Goal: Task Accomplishment & Management: Manage account settings

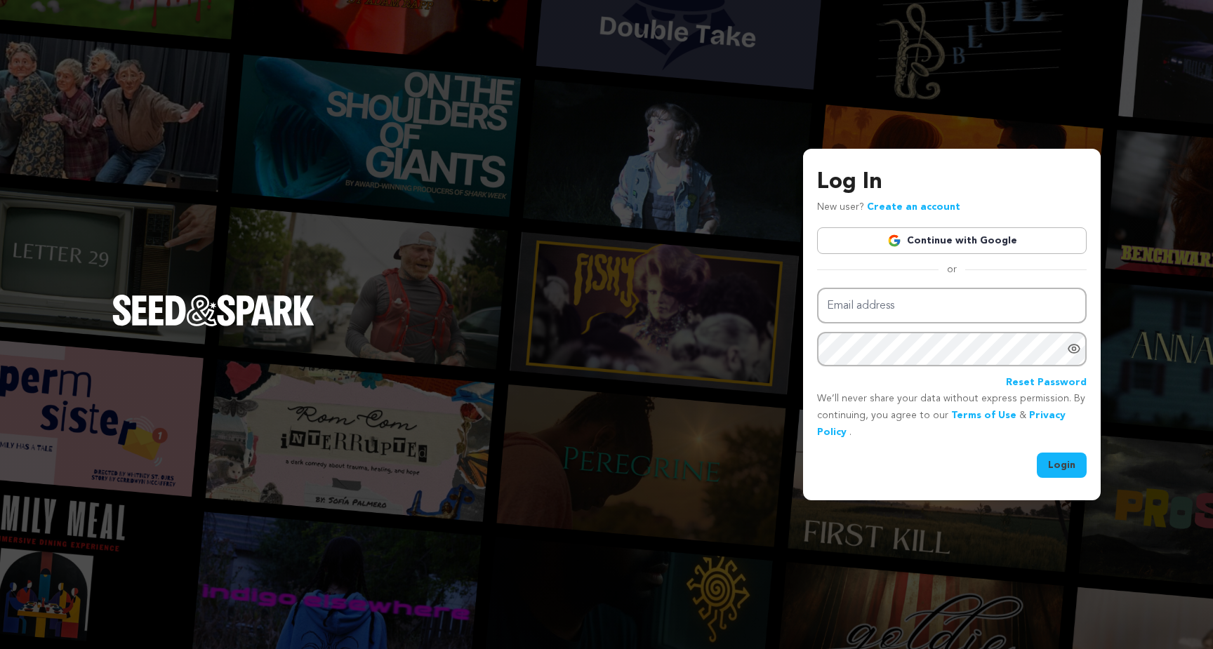
click at [956, 243] on link "Continue with Google" at bounding box center [951, 240] width 269 height 27
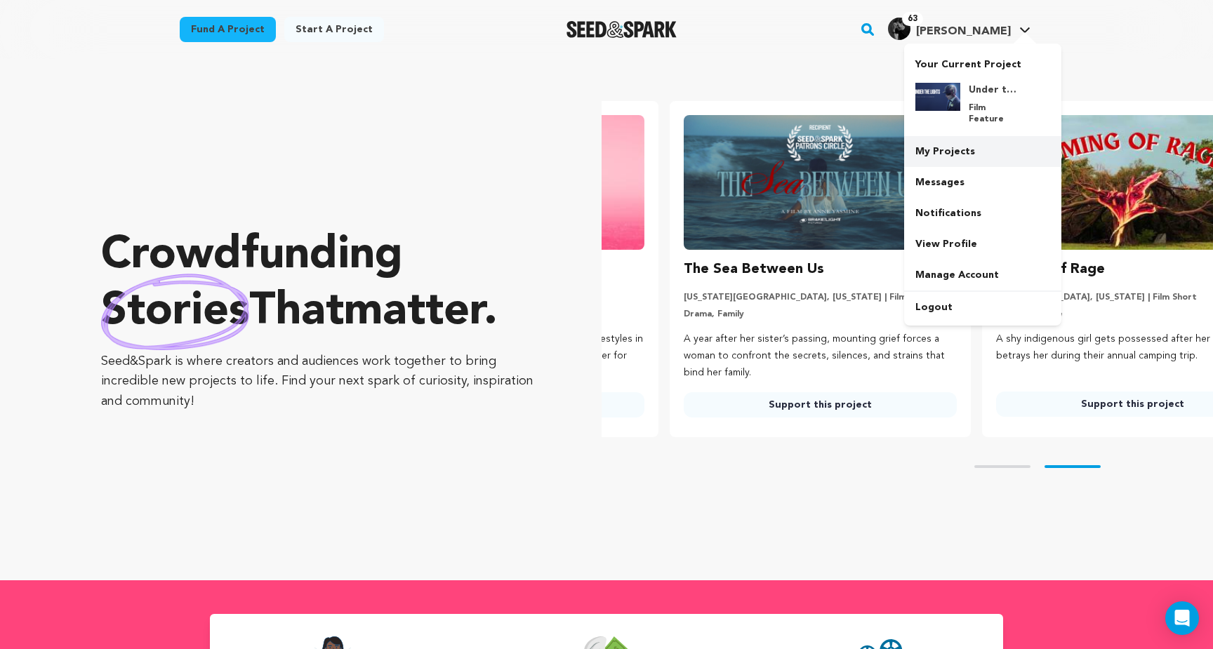
scroll to position [0, 324]
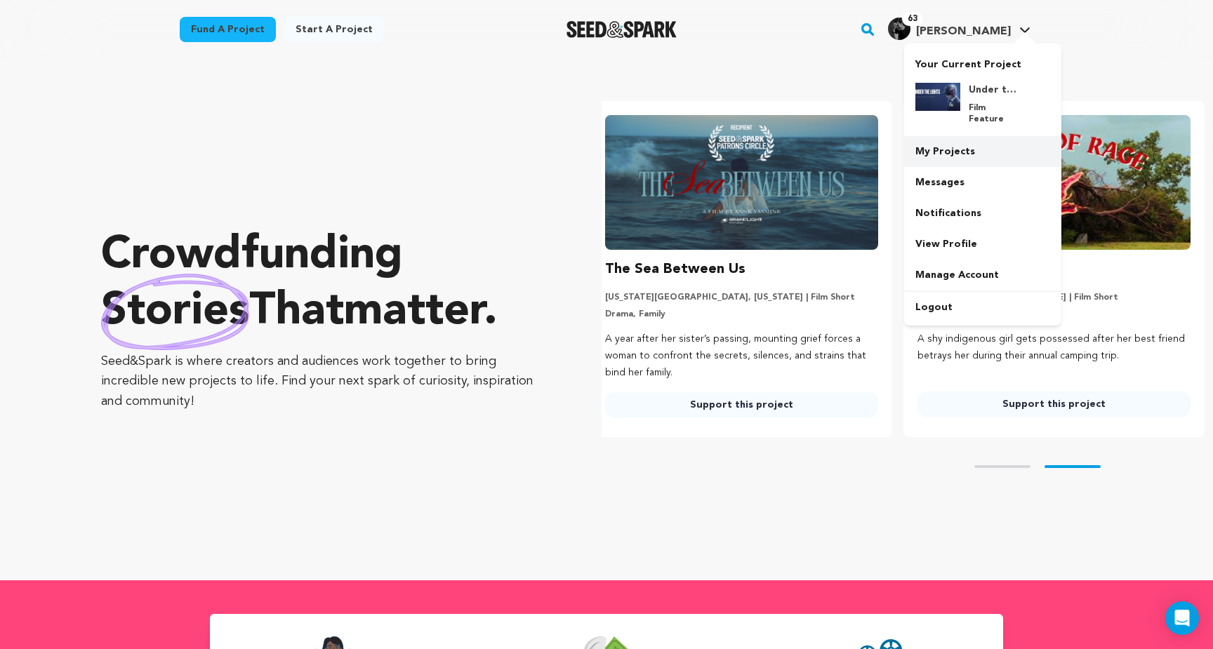
click at [944, 140] on link "My Projects" at bounding box center [982, 151] width 157 height 31
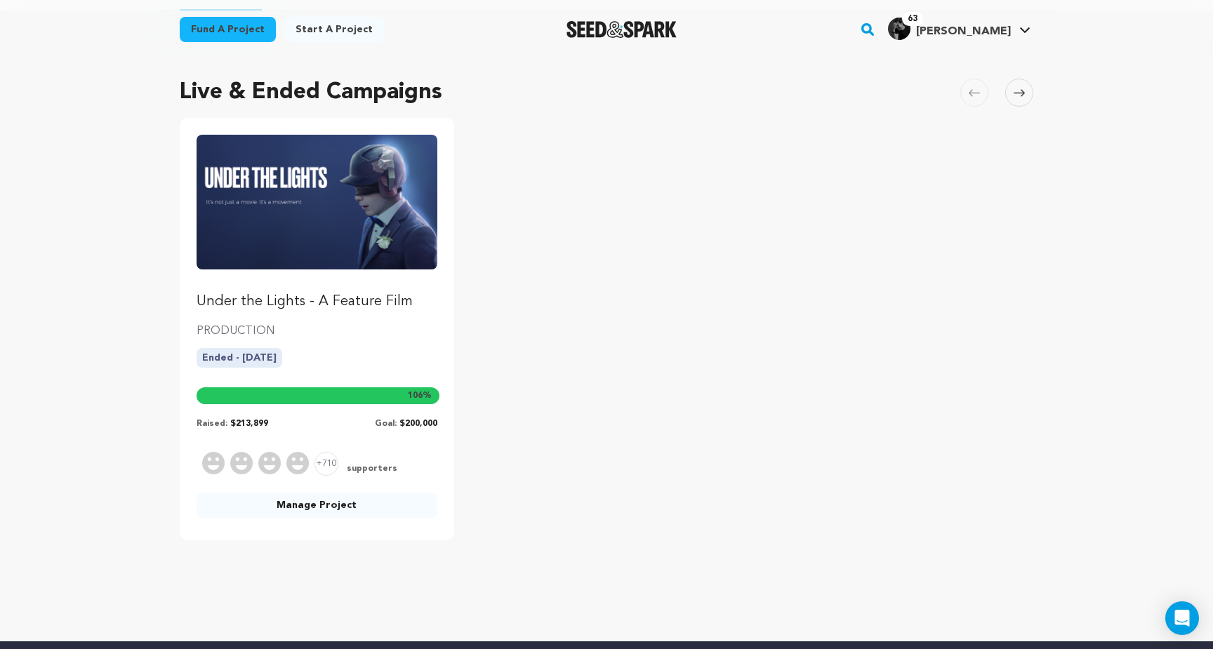
scroll to position [94, 0]
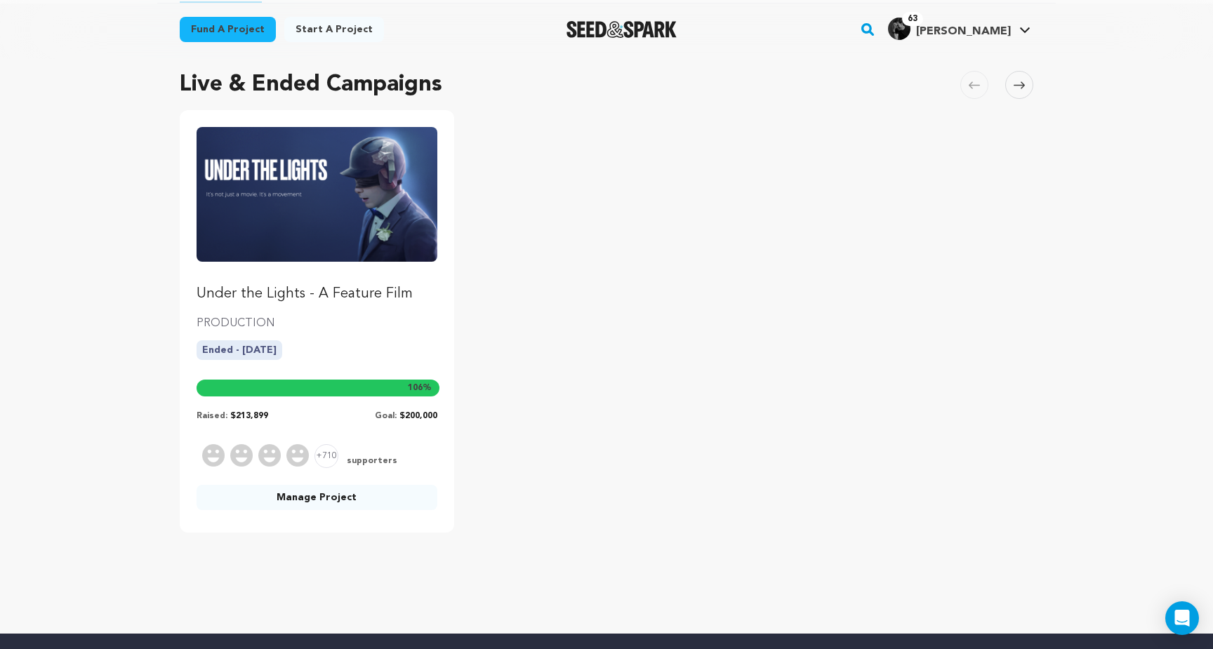
click at [356, 505] on link "Manage Project" at bounding box center [316, 497] width 241 height 25
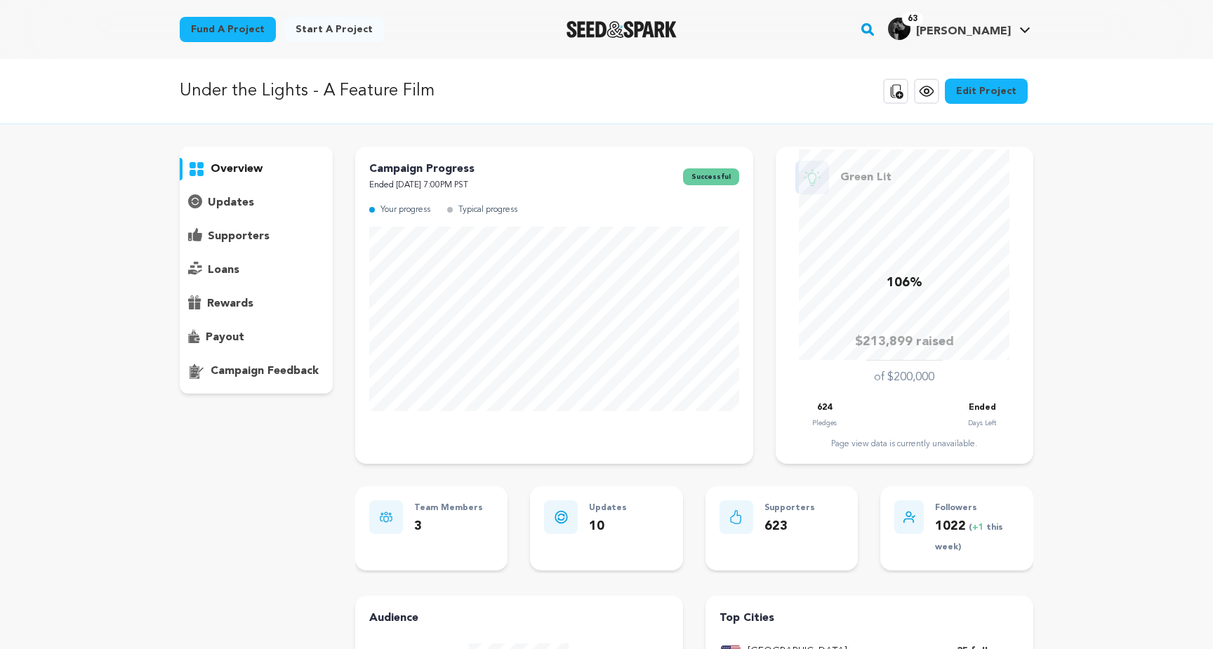
click at [333, 502] on div "overview" at bounding box center [606, 559] width 853 height 825
click at [234, 232] on p "supporters" at bounding box center [239, 236] width 62 height 17
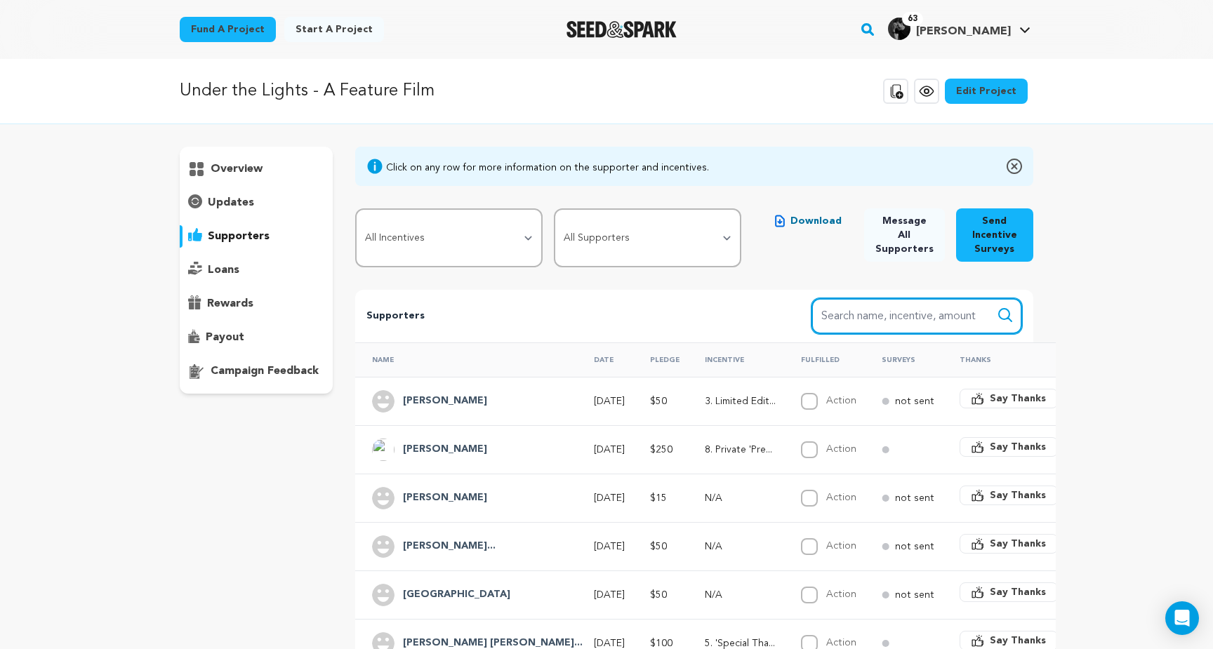
click at [855, 316] on input "Search name, item" at bounding box center [916, 316] width 211 height 36
type input "judi"
click at [1006, 313] on icon "submit" at bounding box center [1004, 315] width 17 height 17
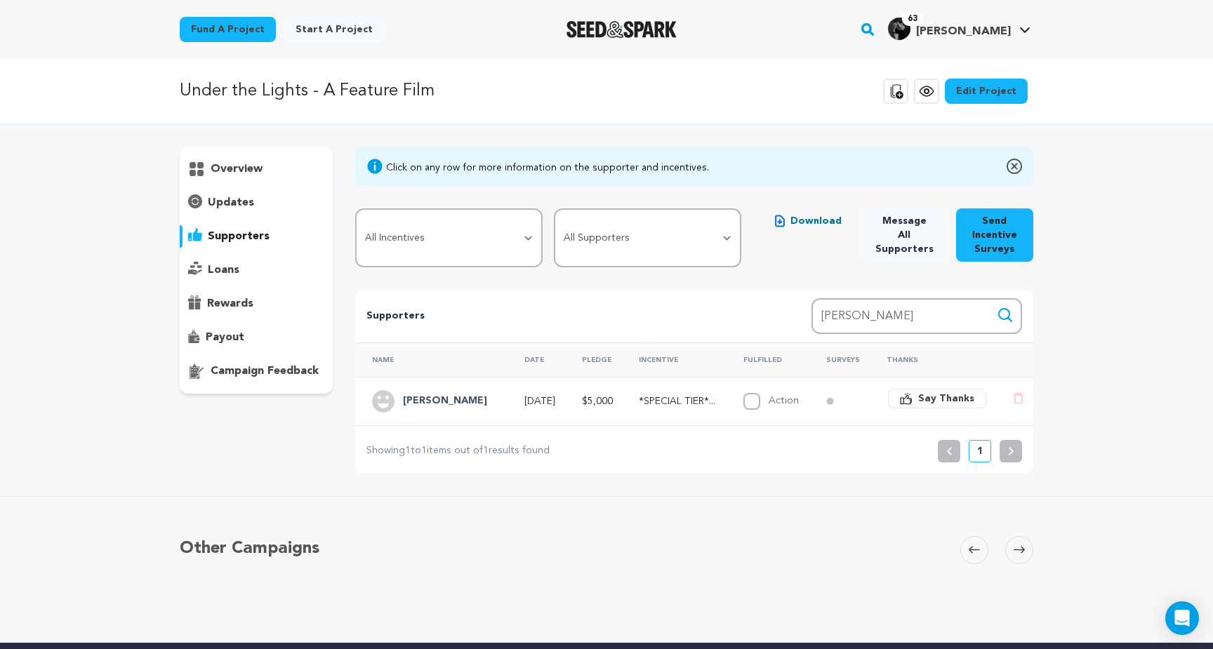
click at [438, 399] on h4 "Judi Gladden" at bounding box center [445, 401] width 84 height 17
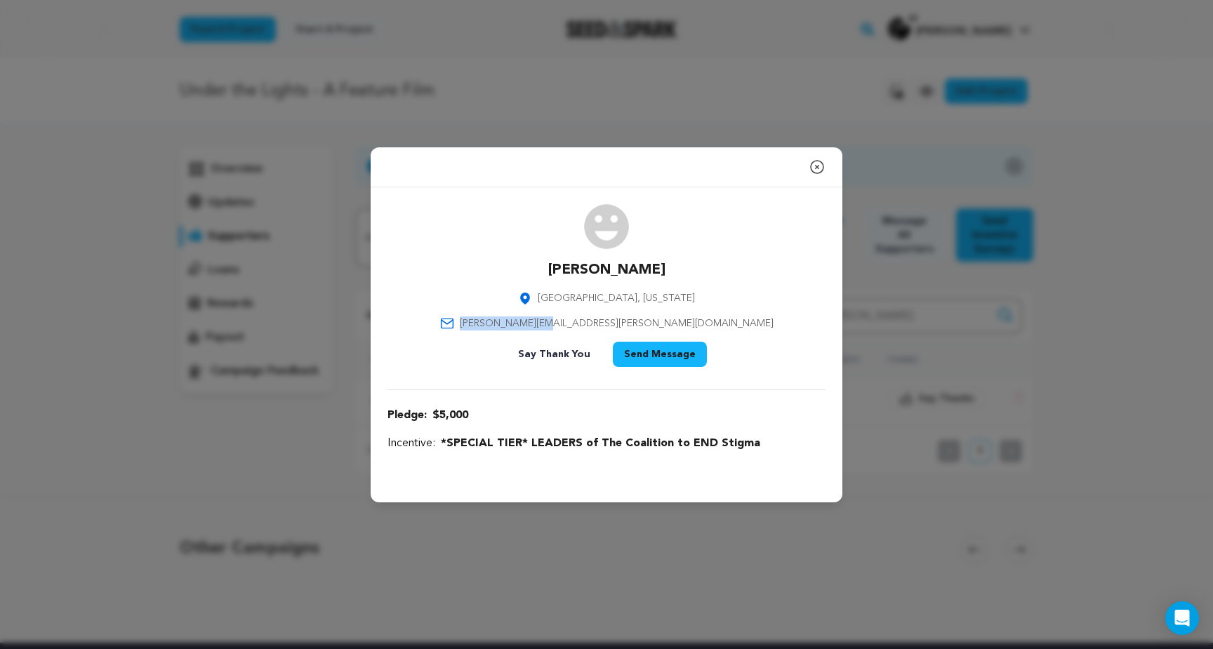
drag, startPoint x: 661, startPoint y: 319, endPoint x: 572, endPoint y: 321, distance: 89.1
click at [572, 321] on div "Judi Gladden Boston, Massachusetts judi@gladden.com Say Thank You Send Message" at bounding box center [606, 288] width 438 height 168
copy span "judi@gladden.com"
click at [635, 324] on span "judi@gladden.com" at bounding box center [617, 323] width 314 height 14
drag, startPoint x: 663, startPoint y: 324, endPoint x: 571, endPoint y: 324, distance: 91.9
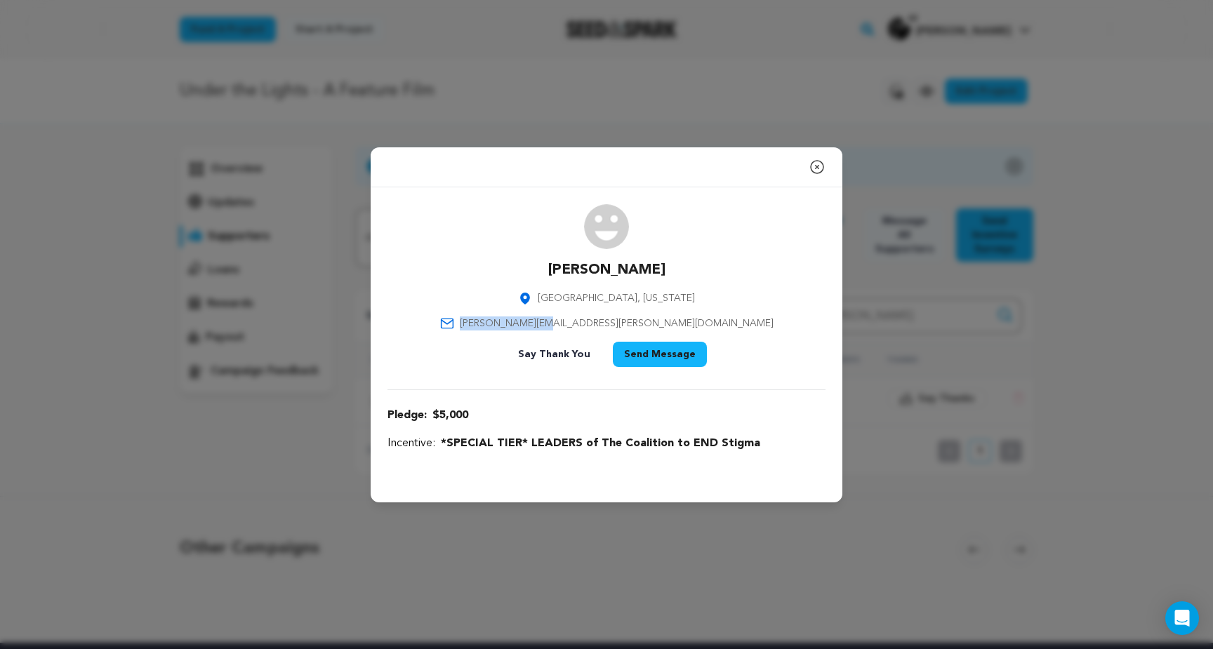
click at [571, 324] on div "Judi Gladden Boston, Massachusetts judi@gladden.com Say Thank You Send Message" at bounding box center [606, 288] width 438 height 168
copy span "judi@gladden.com"
click at [948, 103] on div "Close modal Judi Gladden Boston, Massachusetts judi@gladden.com" at bounding box center [606, 324] width 1213 height 649
click at [811, 171] on icon "button" at bounding box center [816, 167] width 17 height 17
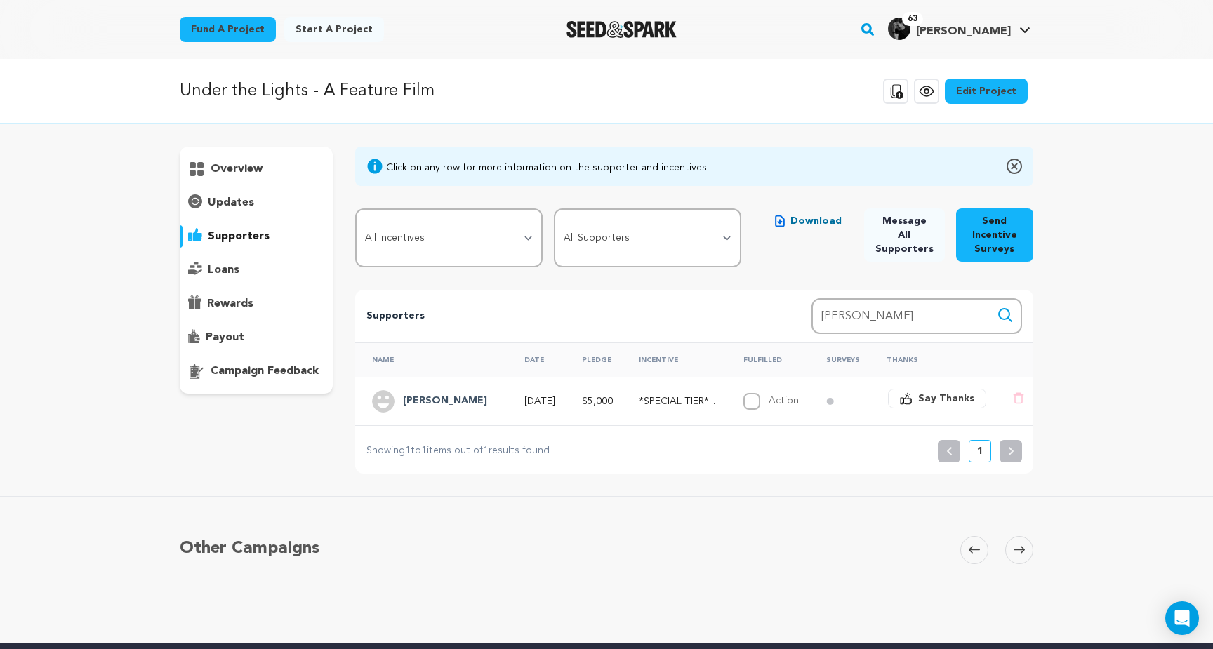
click at [418, 399] on h4 "Judi Gladden" at bounding box center [445, 401] width 84 height 17
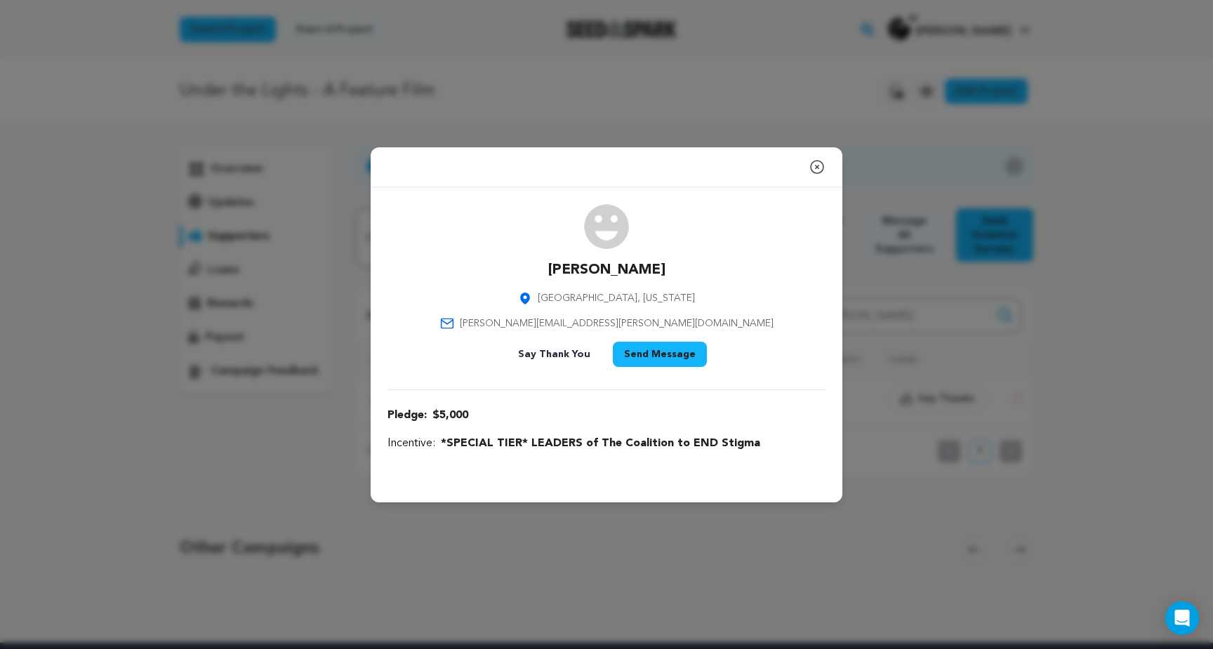
click at [819, 162] on icon "button" at bounding box center [816, 167] width 17 height 17
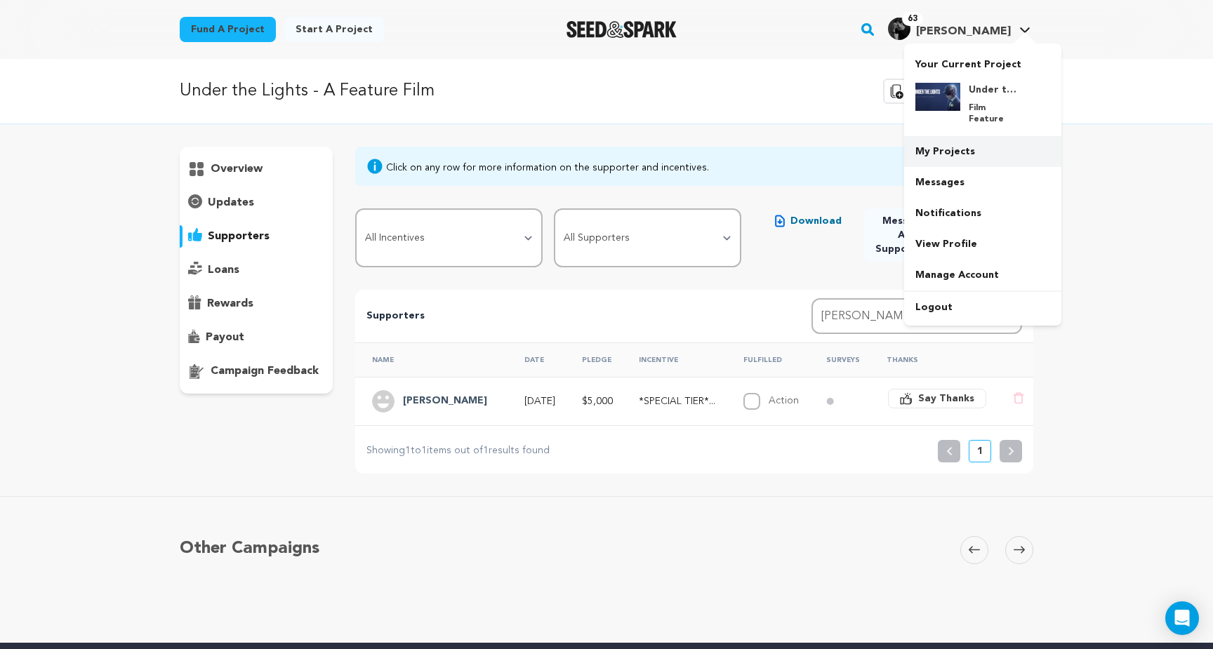
click at [950, 136] on link "My Projects" at bounding box center [982, 151] width 157 height 31
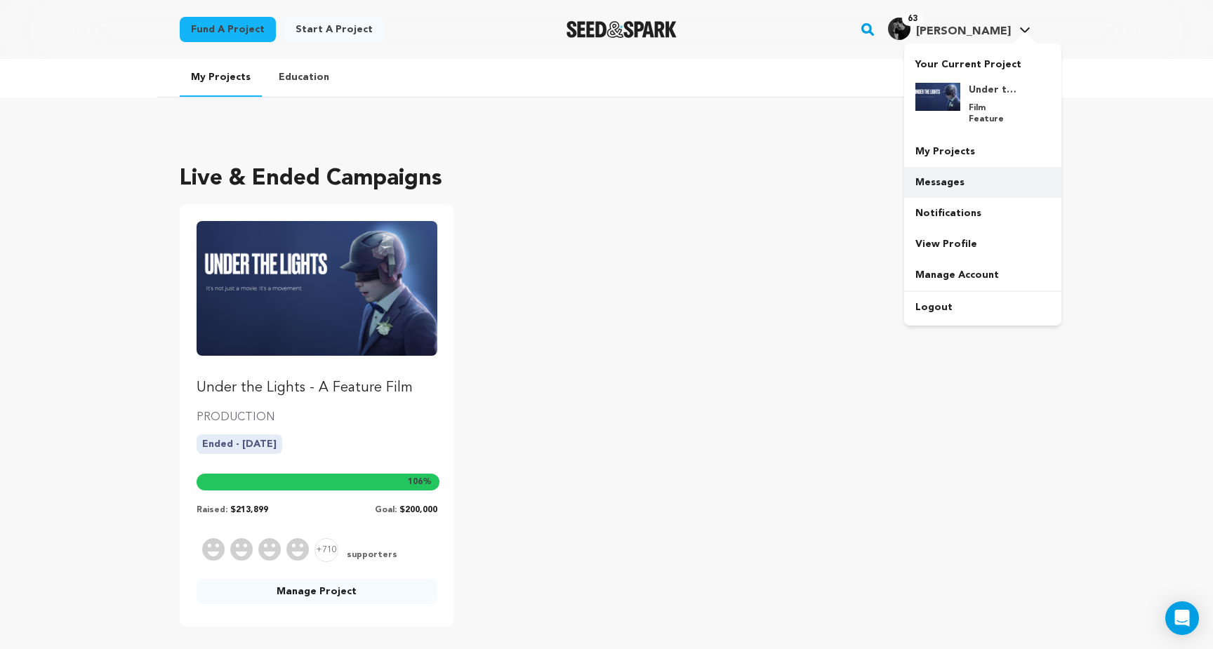
click at [948, 171] on link "Messages" at bounding box center [982, 182] width 157 height 31
click at [936, 169] on link "Messages" at bounding box center [982, 182] width 157 height 31
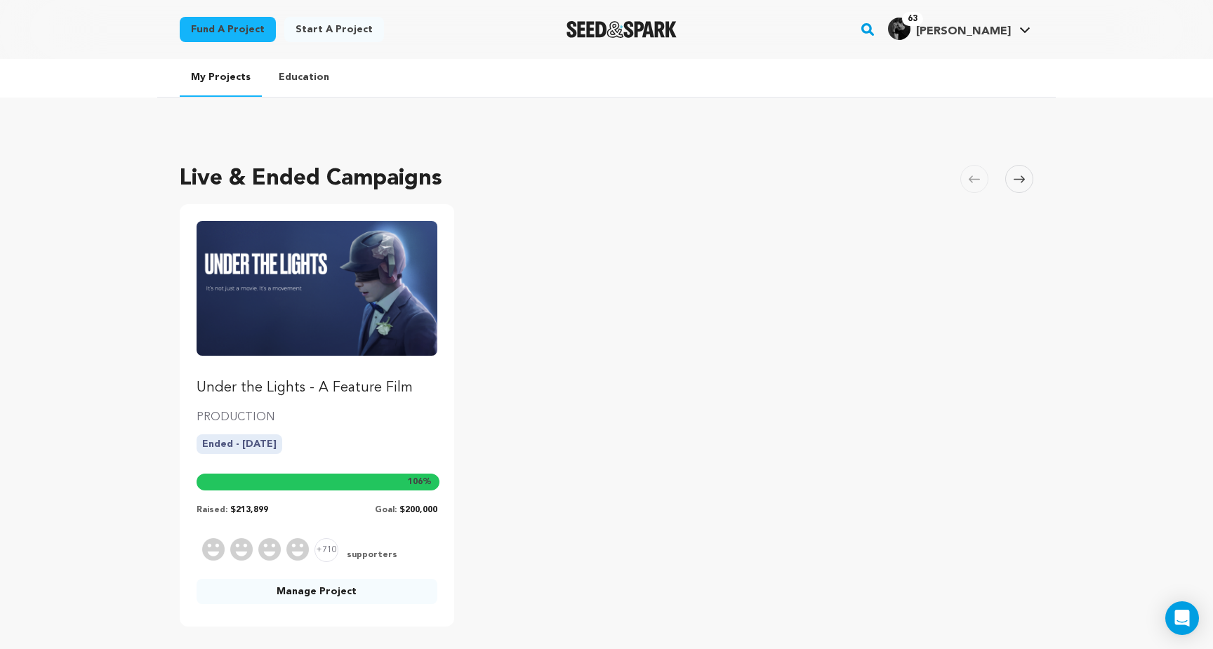
click at [343, 338] on img "Fund Under the Lights - A Feature Film" at bounding box center [316, 288] width 241 height 135
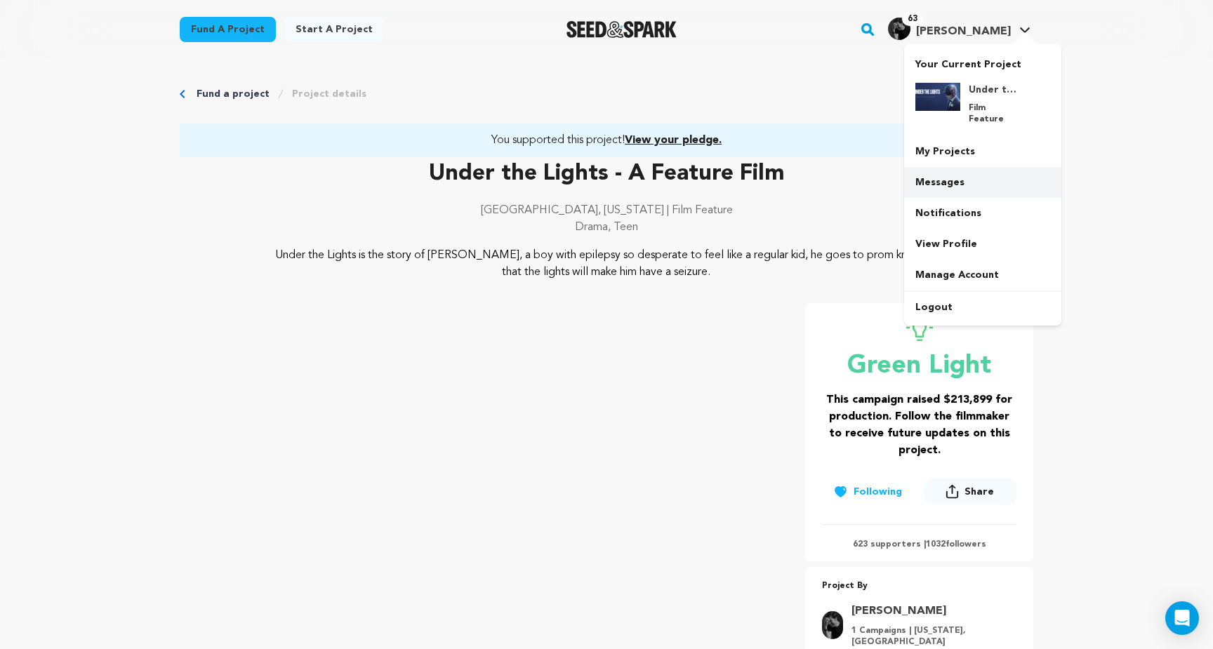
click at [955, 167] on link "Messages" at bounding box center [982, 182] width 157 height 31
click at [935, 171] on link "Messages" at bounding box center [982, 182] width 157 height 31
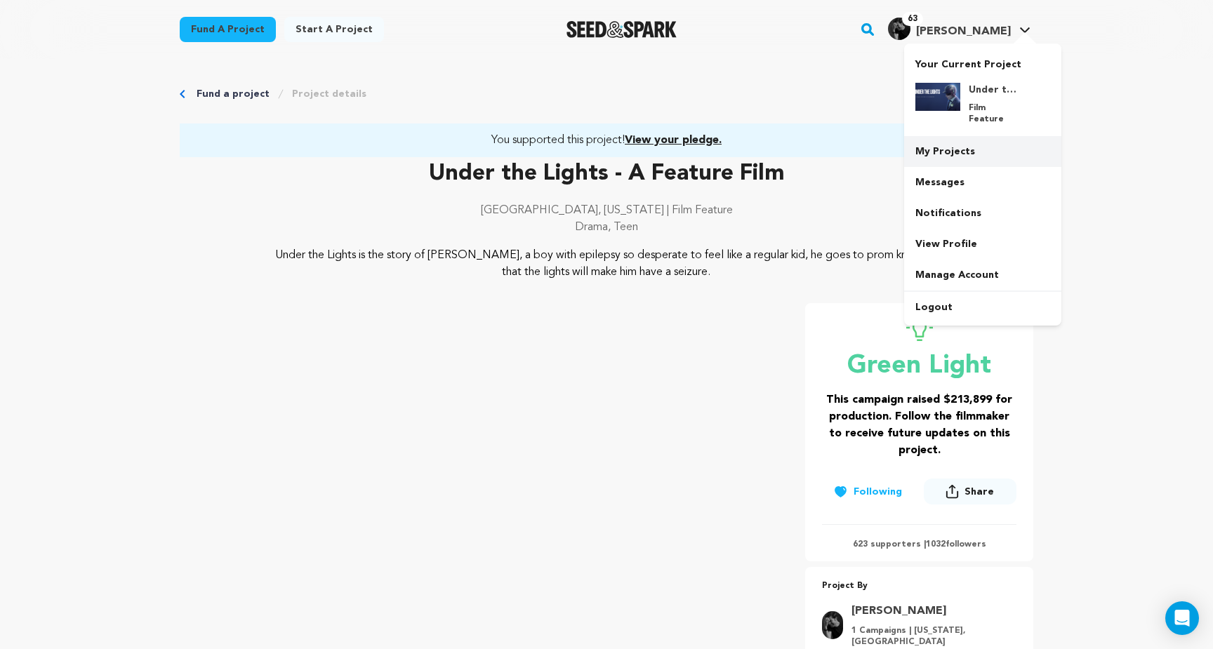
click at [945, 136] on link "My Projects" at bounding box center [982, 151] width 157 height 31
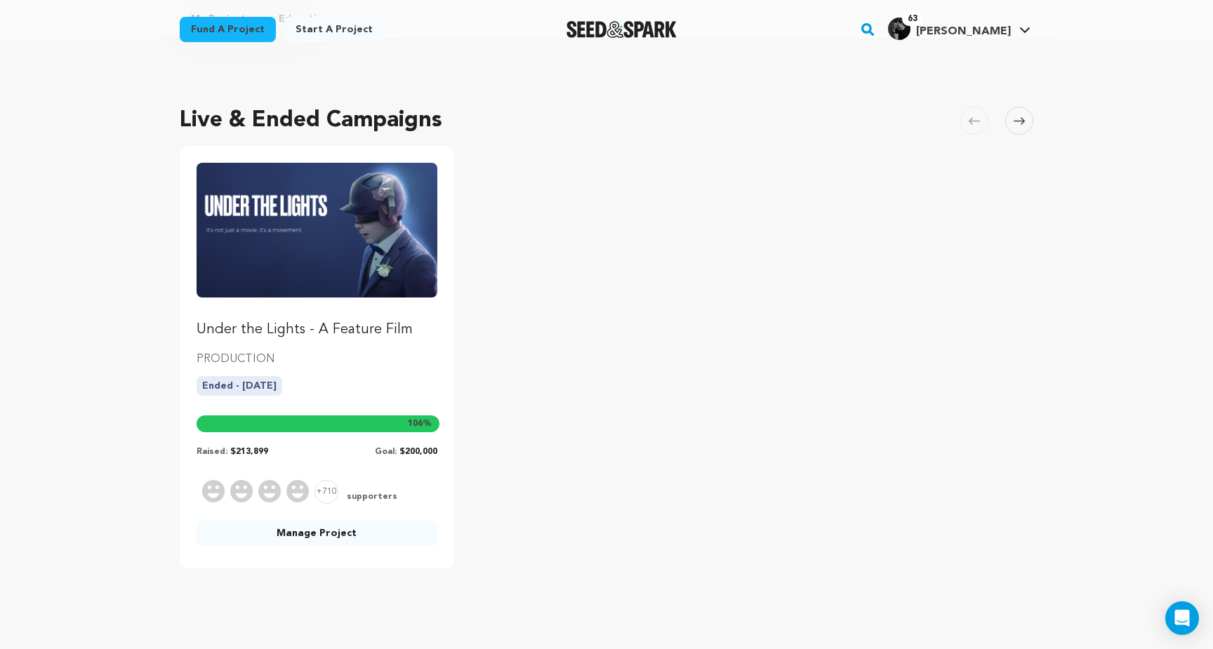
scroll to position [62, 0]
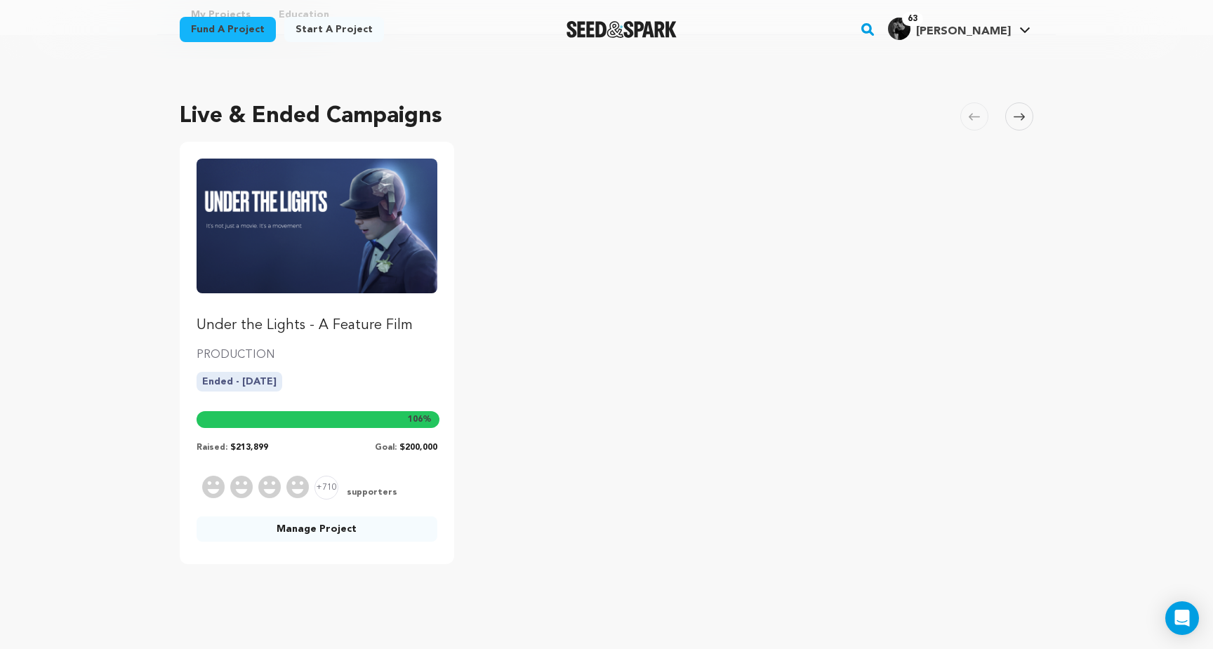
click at [278, 528] on link "Manage Project" at bounding box center [316, 528] width 241 height 25
click at [326, 529] on link "Manage Project" at bounding box center [316, 528] width 241 height 25
click at [347, 525] on link "Manage Project" at bounding box center [316, 528] width 241 height 25
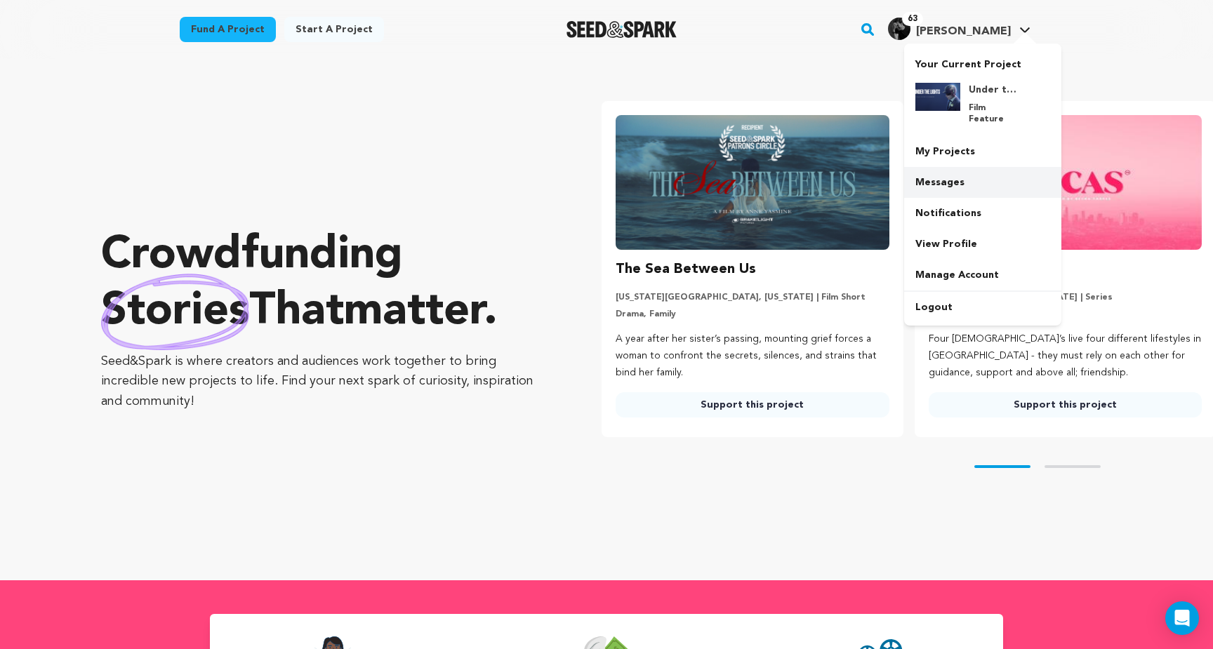
click at [928, 175] on link "Messages" at bounding box center [982, 182] width 157 height 31
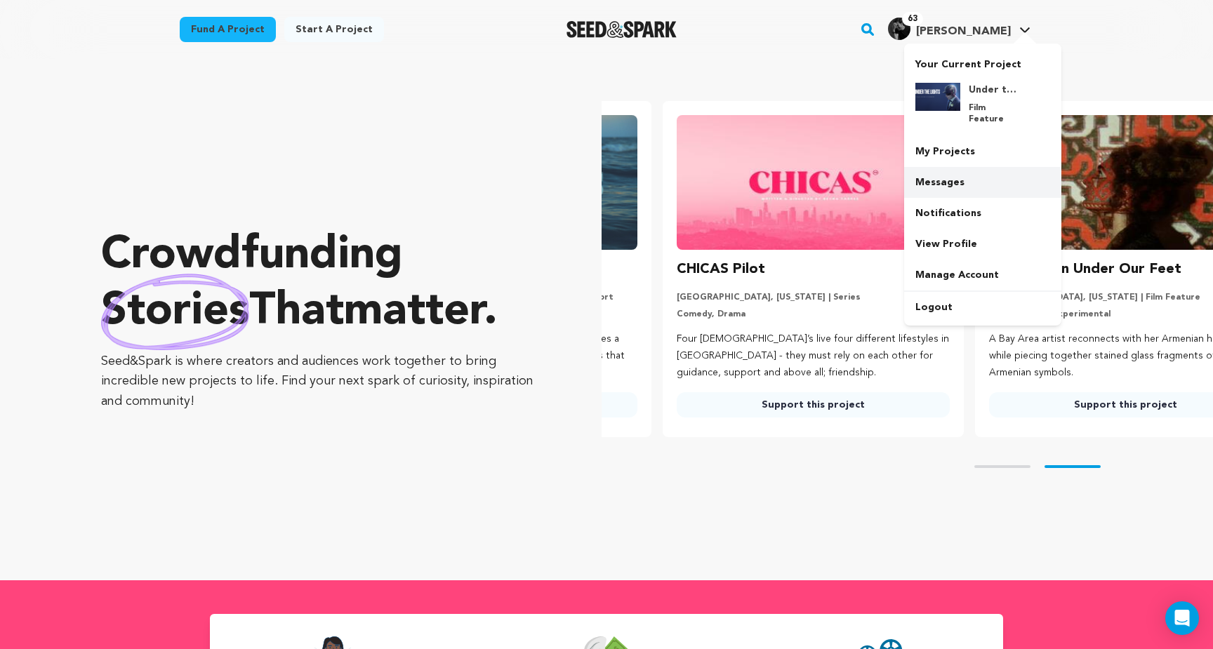
scroll to position [0, 324]
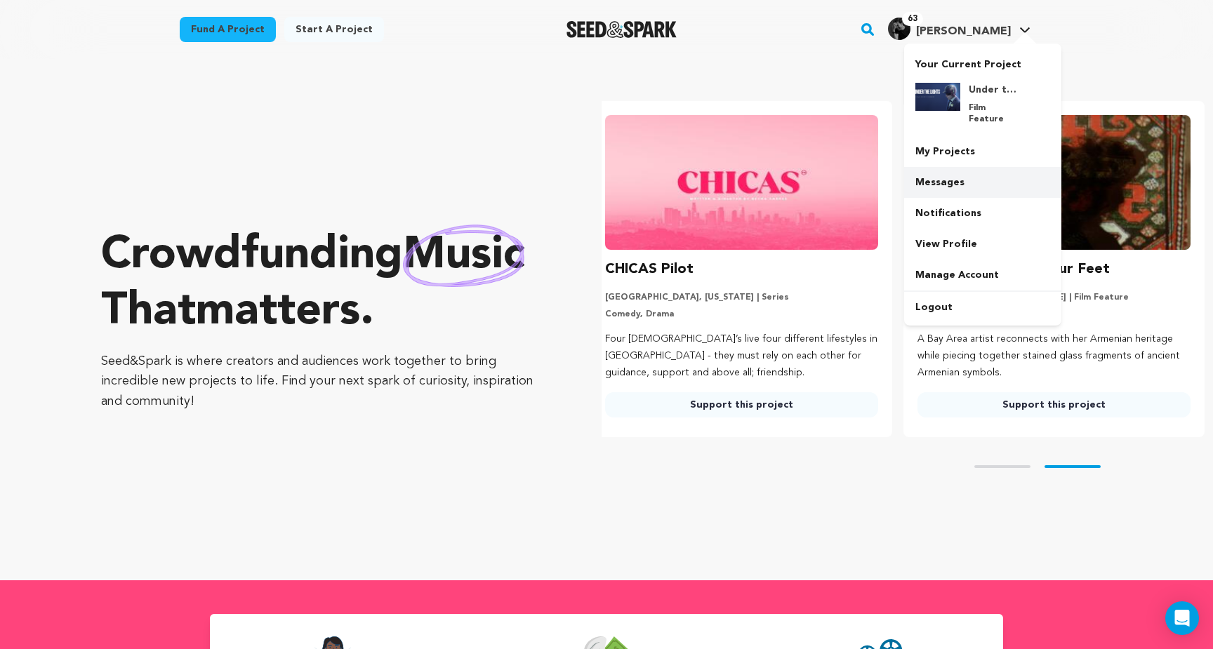
click at [940, 173] on link "Messages" at bounding box center [982, 182] width 157 height 31
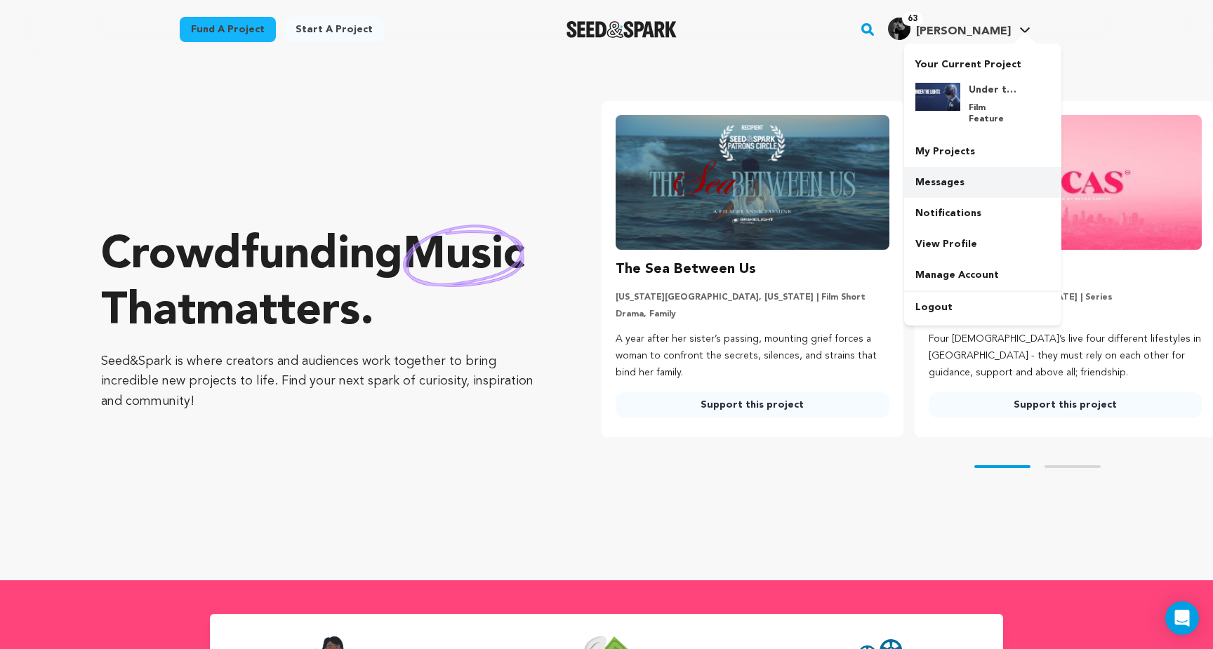
scroll to position [0, 0]
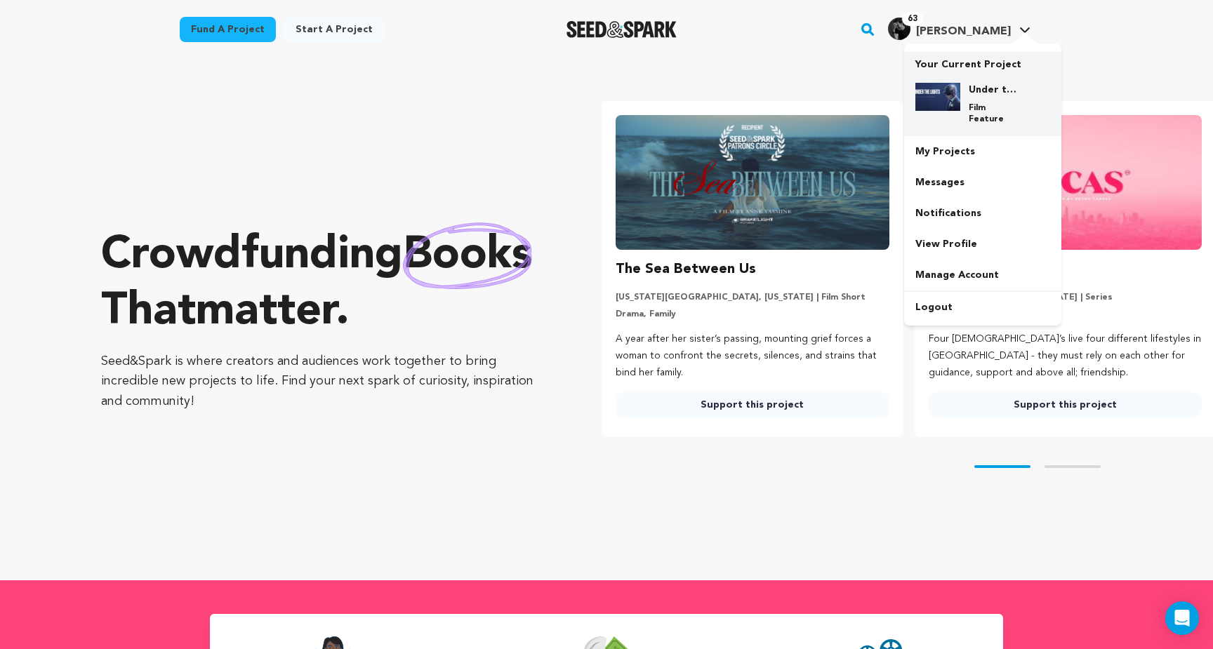
click at [984, 94] on h4 "Under the Lights - A Feature Film" at bounding box center [993, 90] width 51 height 14
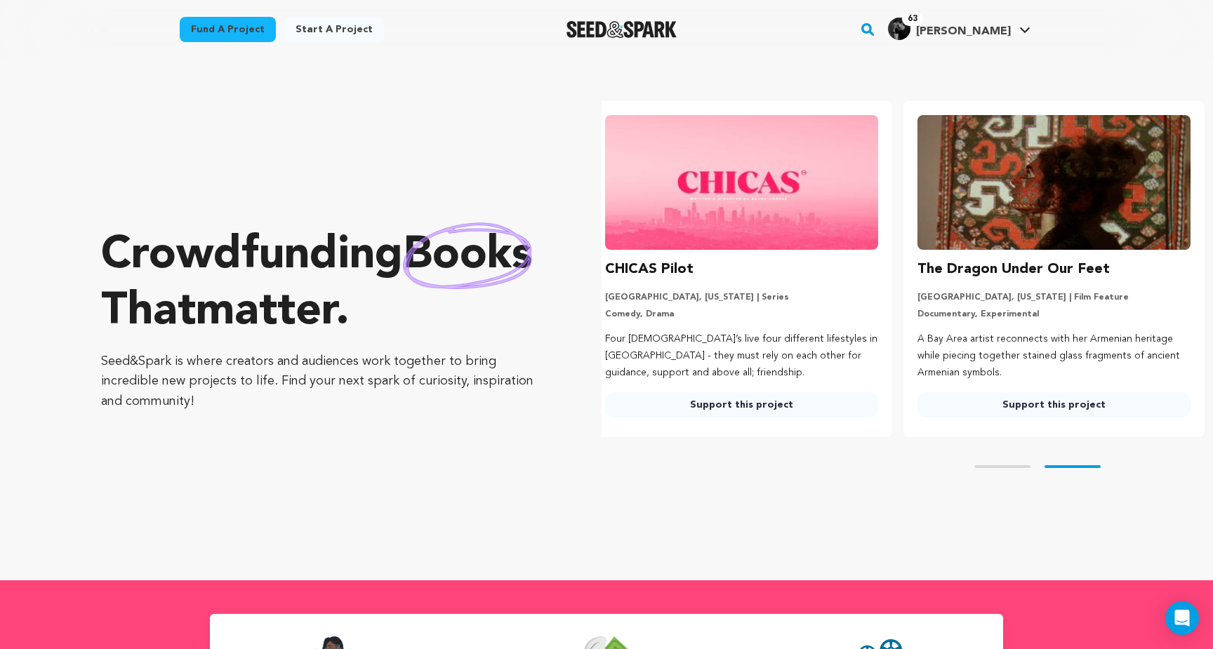
scroll to position [0, 324]
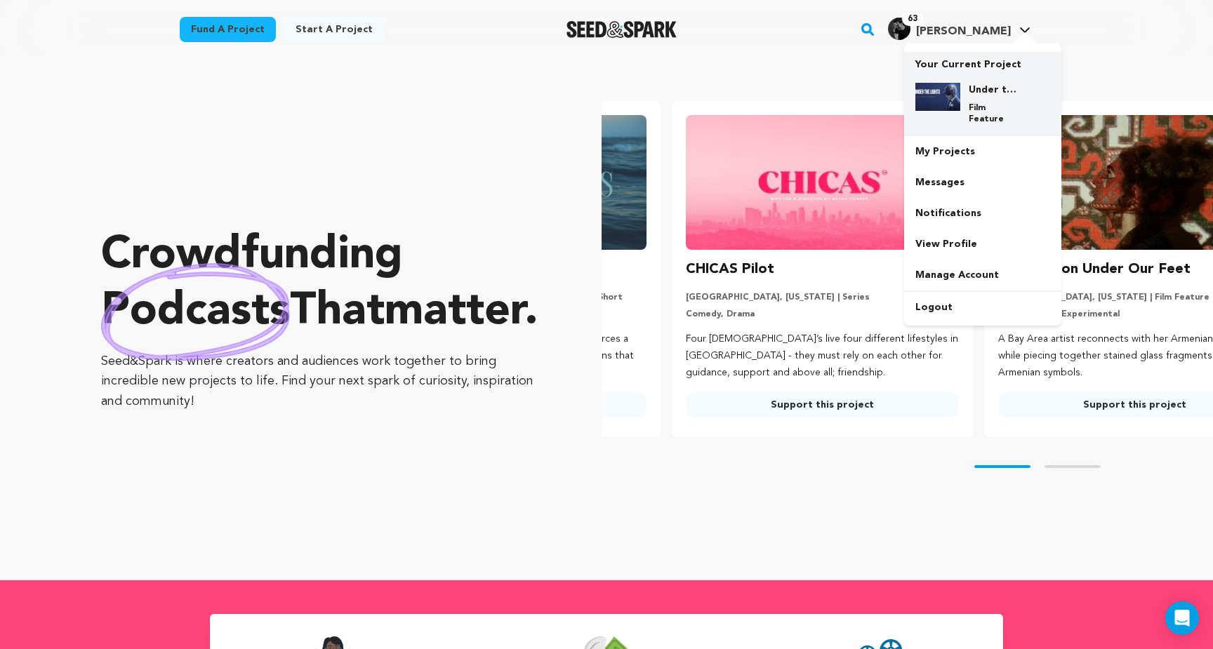
click at [959, 84] on img at bounding box center [937, 97] width 45 height 28
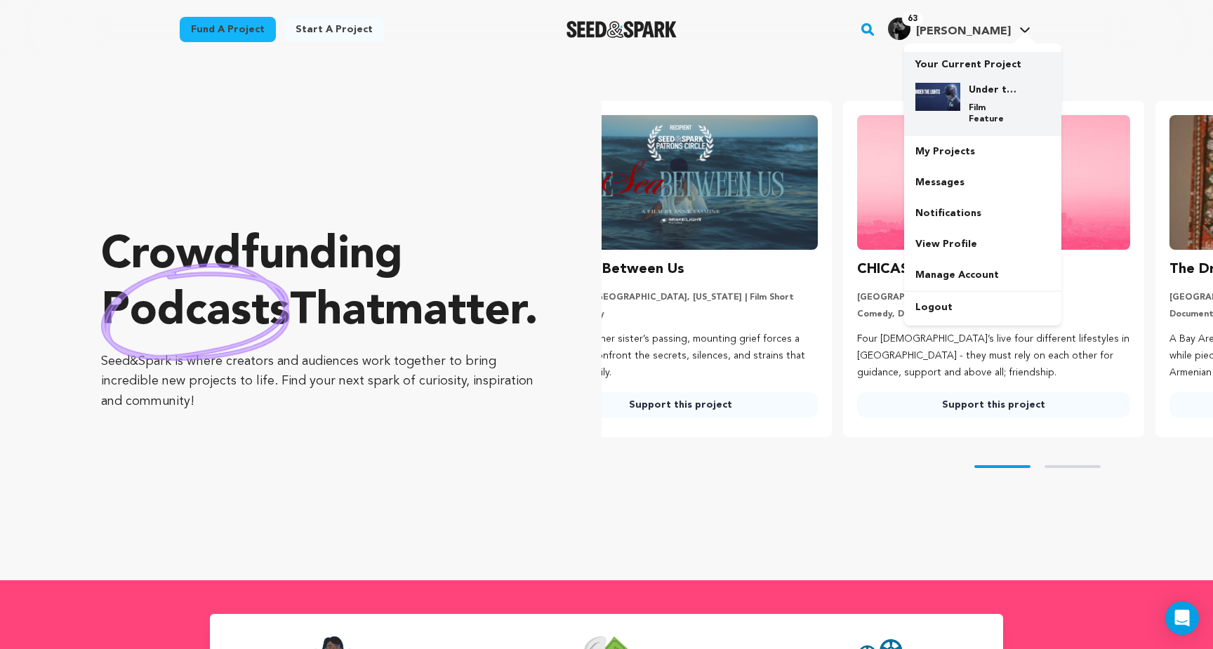
scroll to position [0, 0]
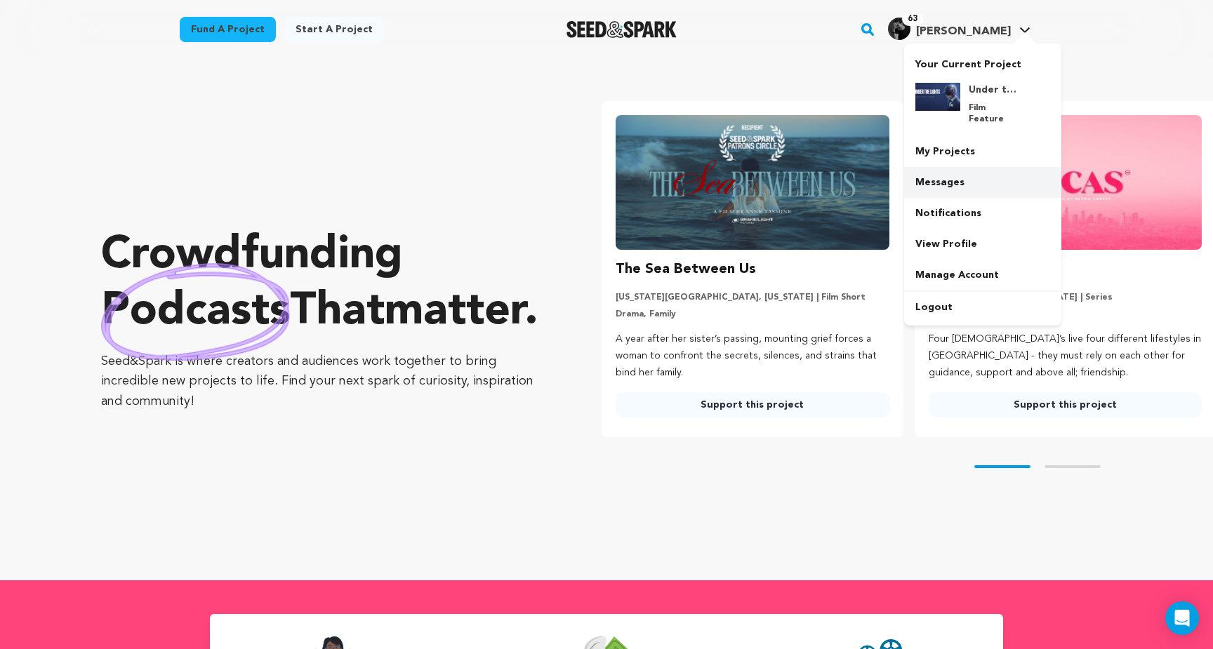
click at [935, 175] on link "Messages" at bounding box center [982, 182] width 157 height 31
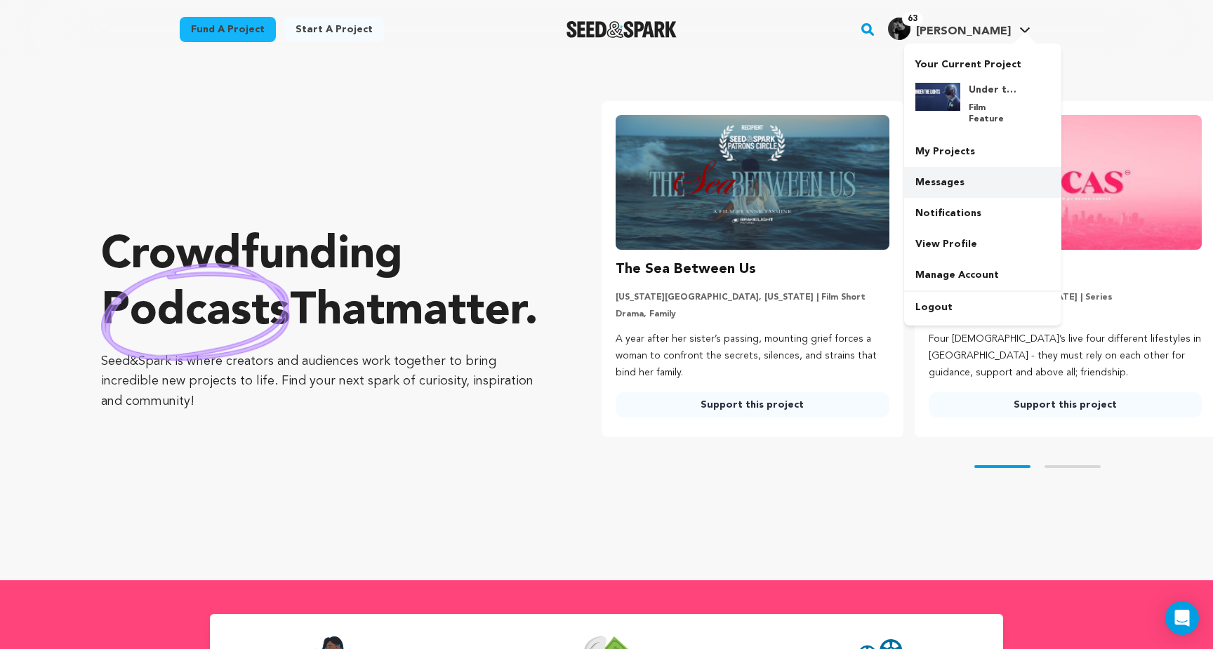
click at [935, 175] on link "Messages" at bounding box center [982, 182] width 157 height 31
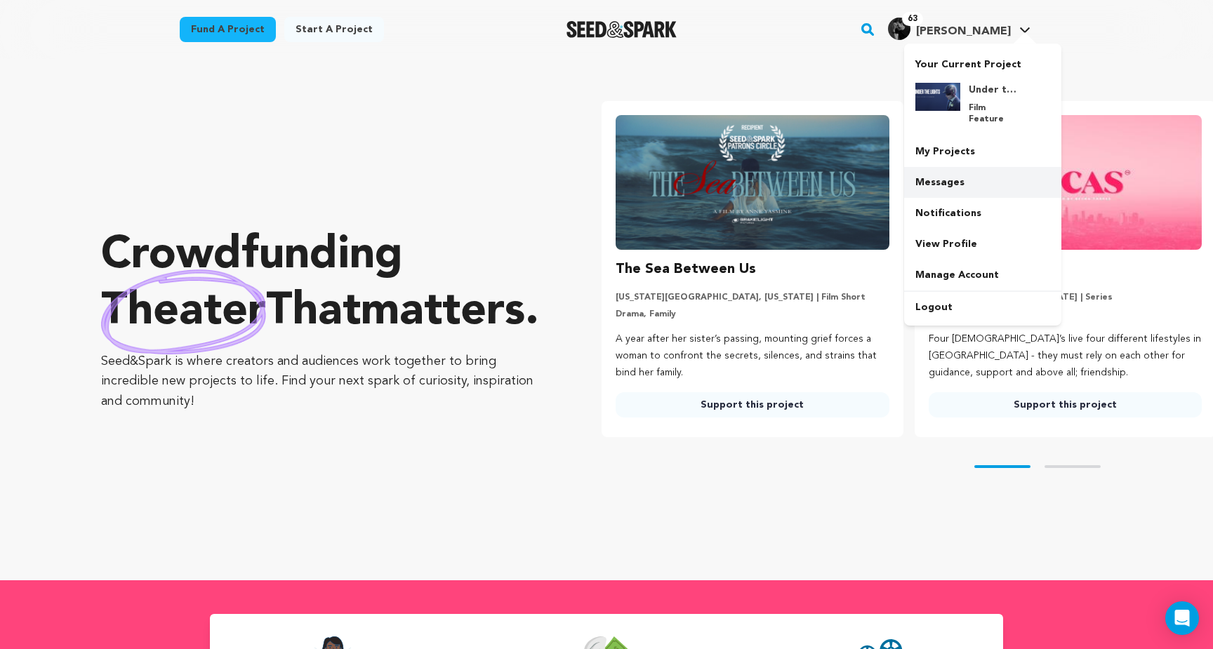
click at [935, 175] on link "Messages" at bounding box center [982, 182] width 157 height 31
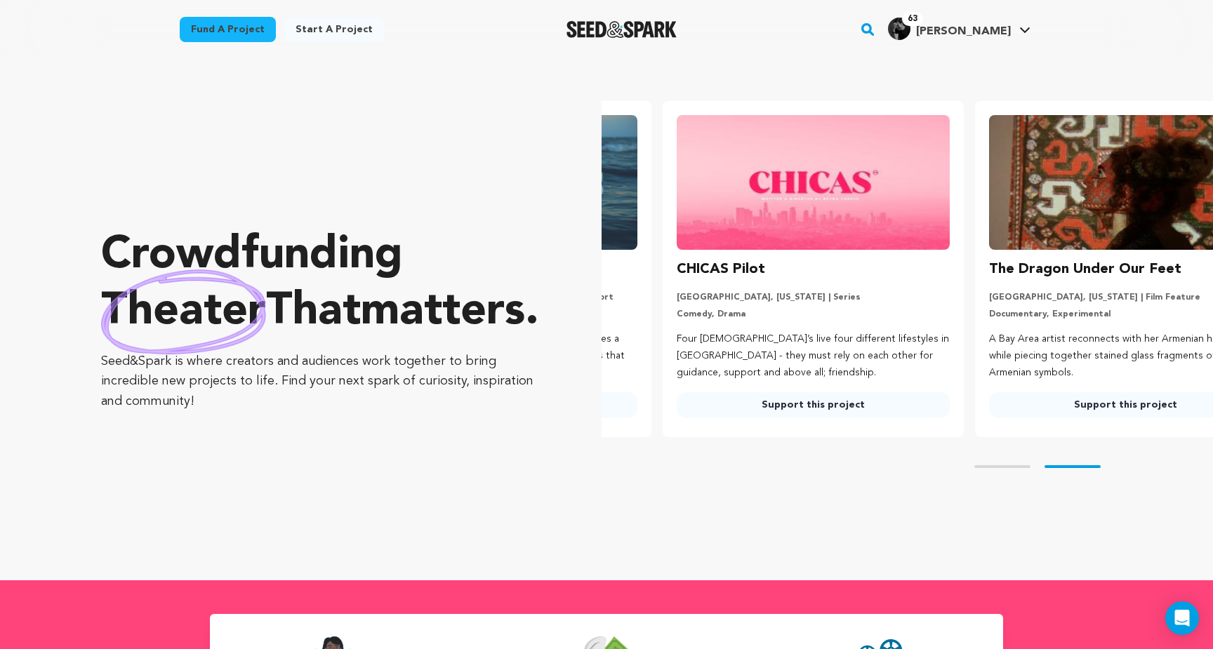
scroll to position [0, 324]
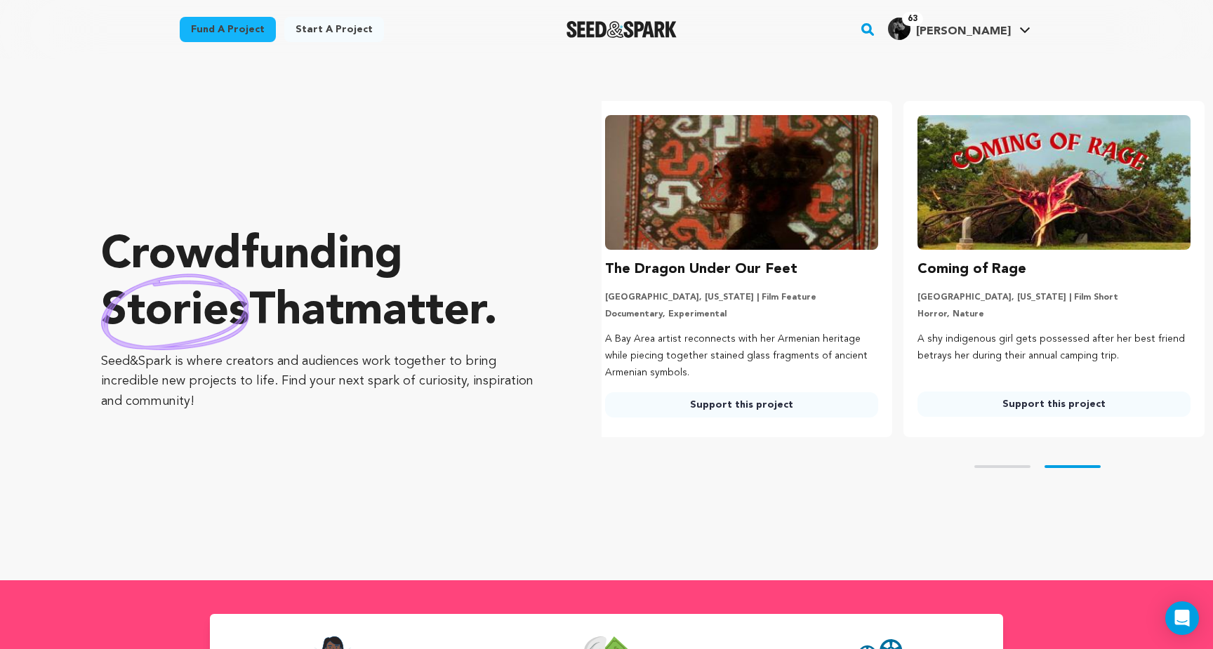
scroll to position [0, 324]
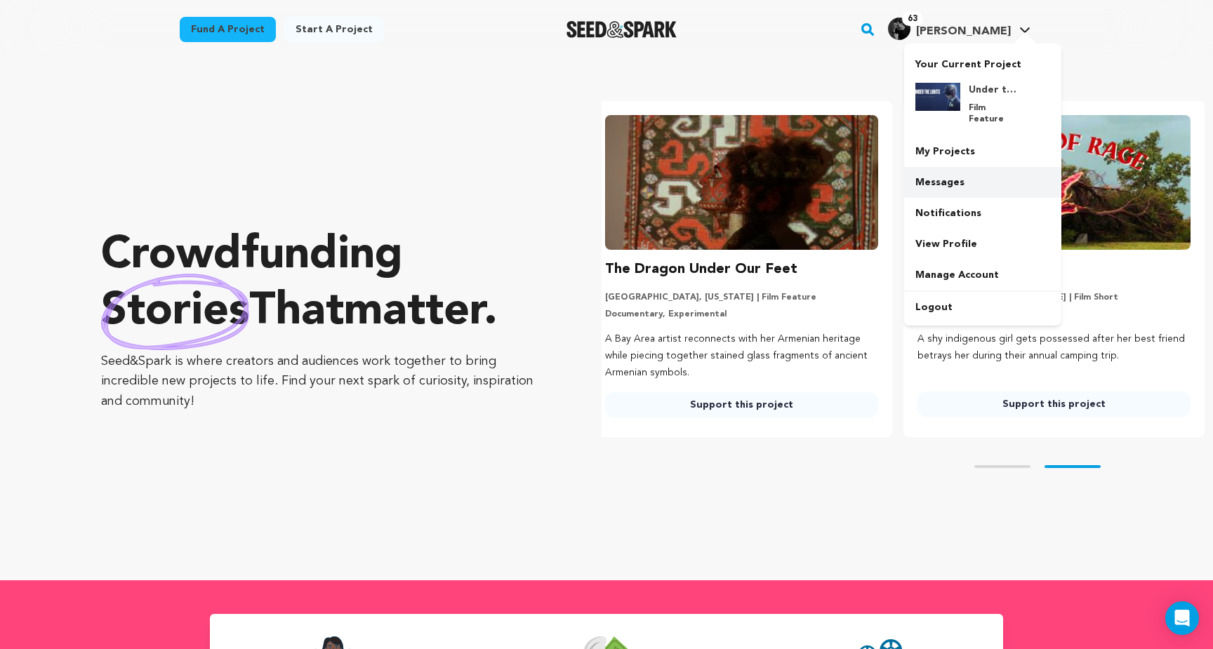
click at [946, 173] on link "Messages" at bounding box center [982, 182] width 157 height 31
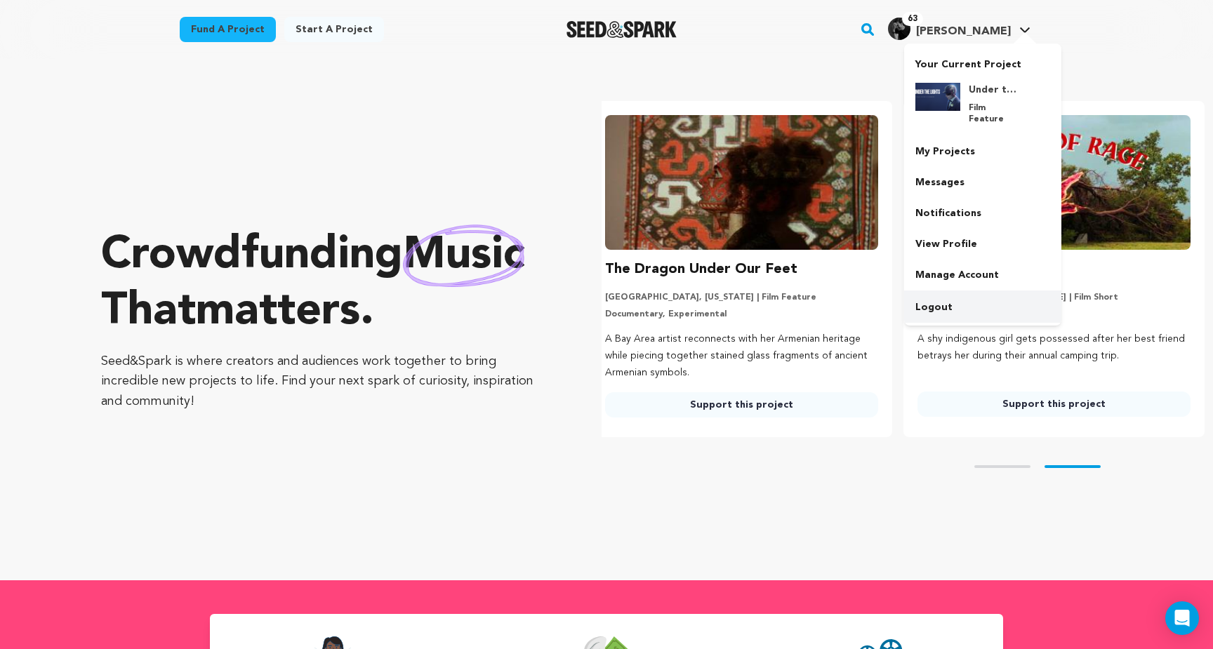
click at [940, 295] on link "Logout" at bounding box center [982, 307] width 157 height 31
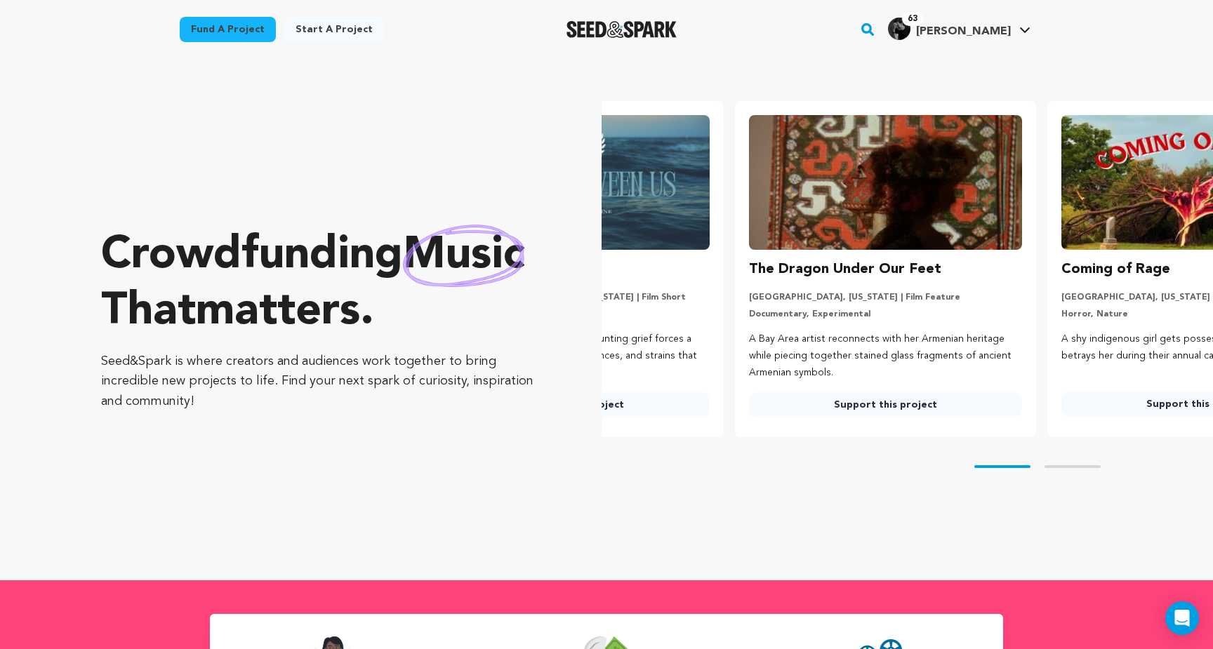
scroll to position [0, 91]
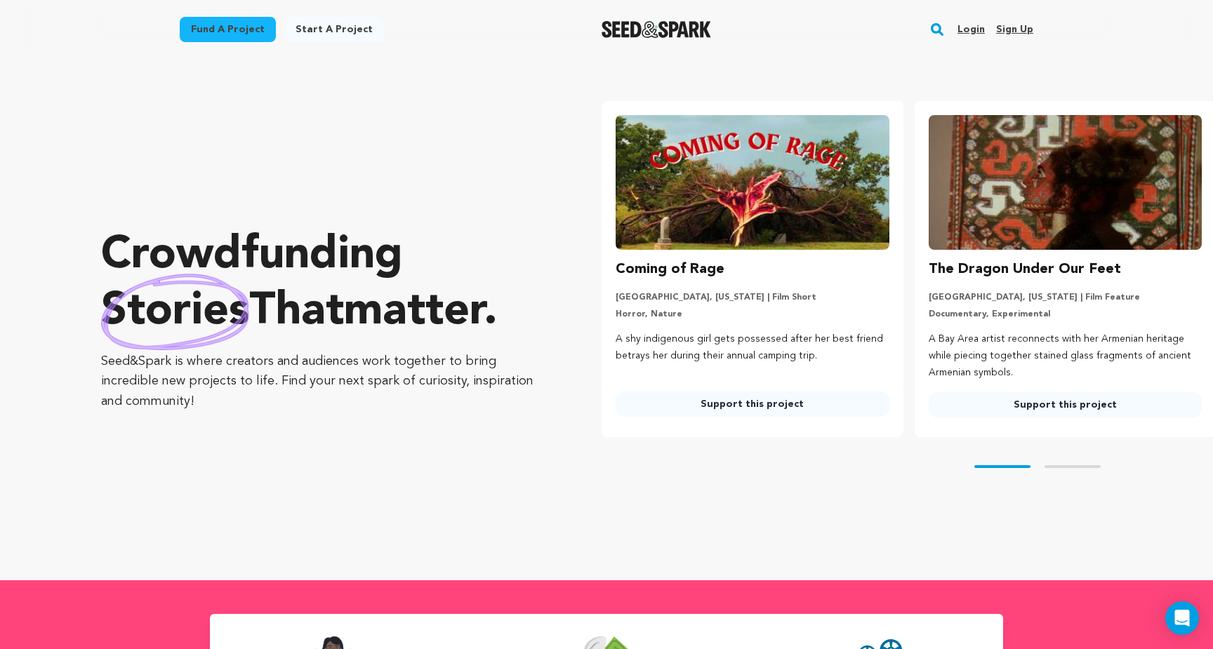
click at [973, 29] on link "Login" at bounding box center [970, 29] width 27 height 22
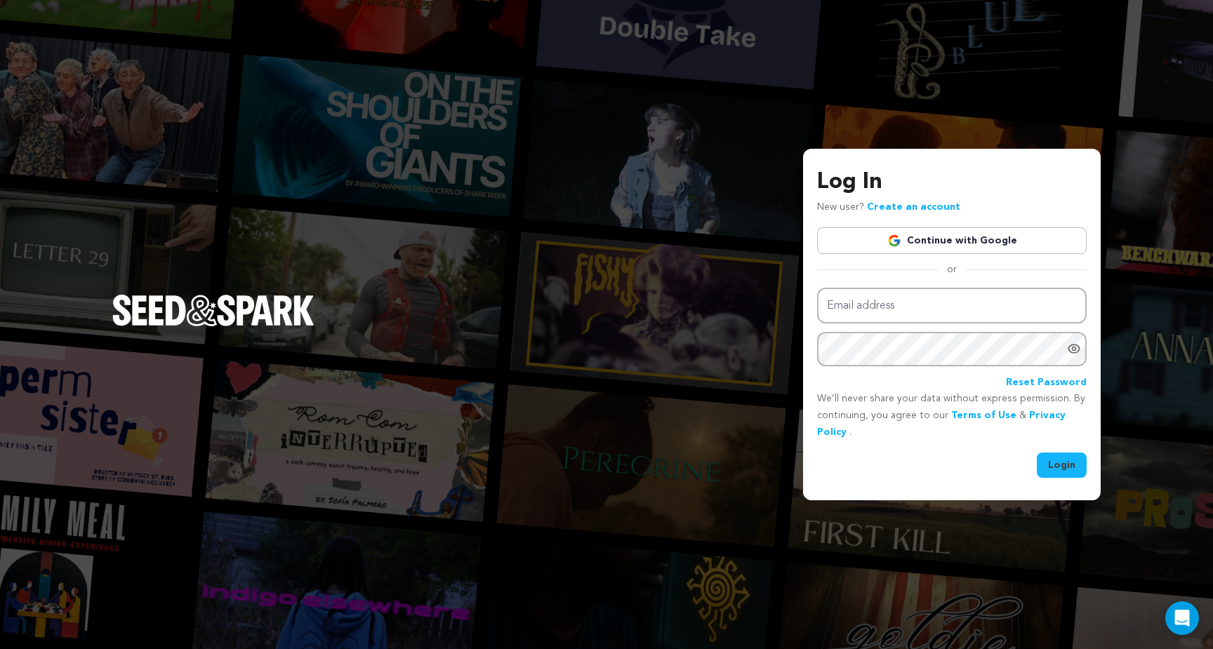
click at [894, 234] on img at bounding box center [894, 241] width 14 height 14
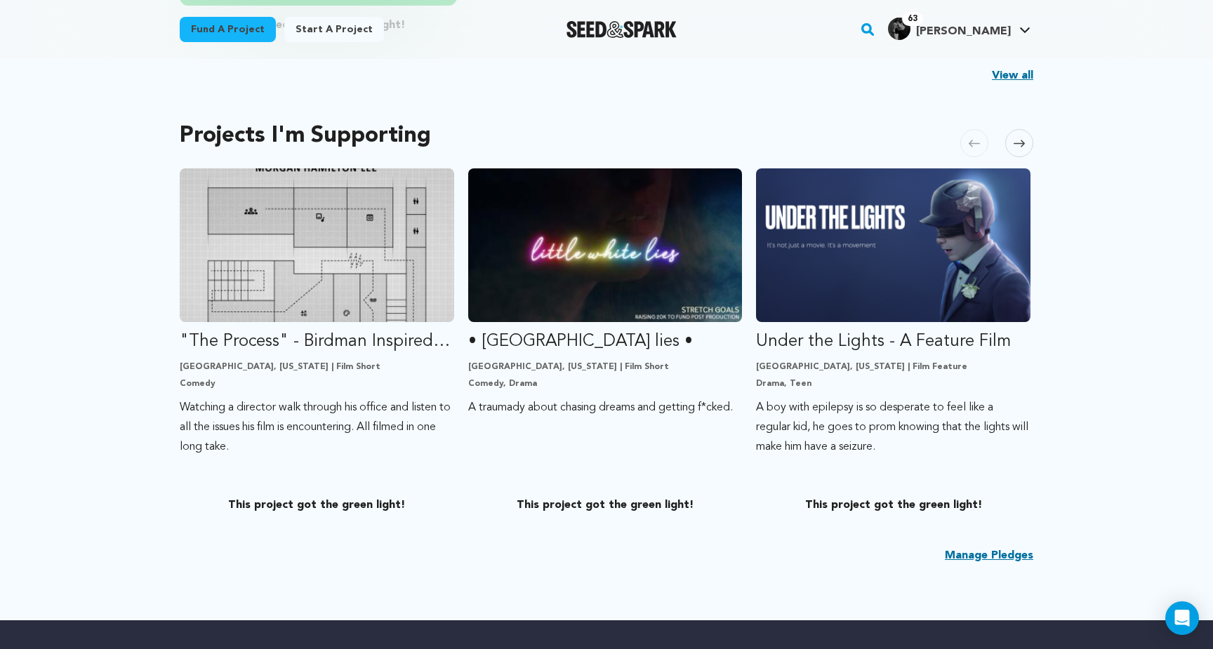
scroll to position [726, 0]
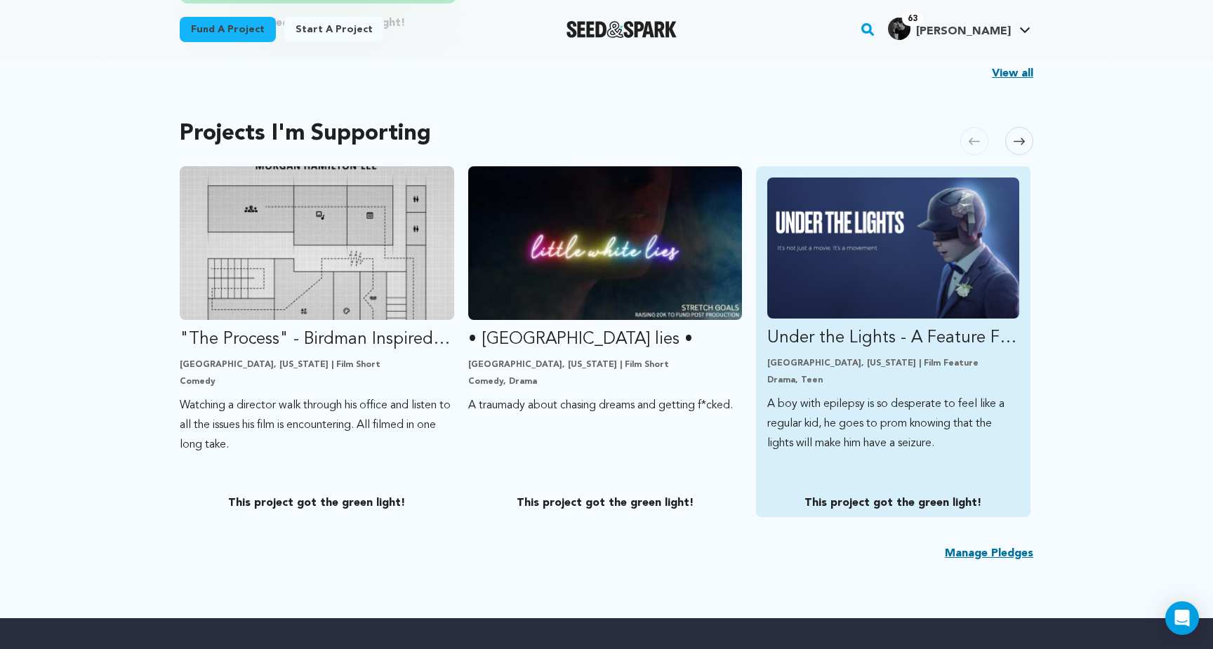
click at [921, 232] on img "Fund Under the Lights - A Feature Film" at bounding box center [893, 248] width 252 height 141
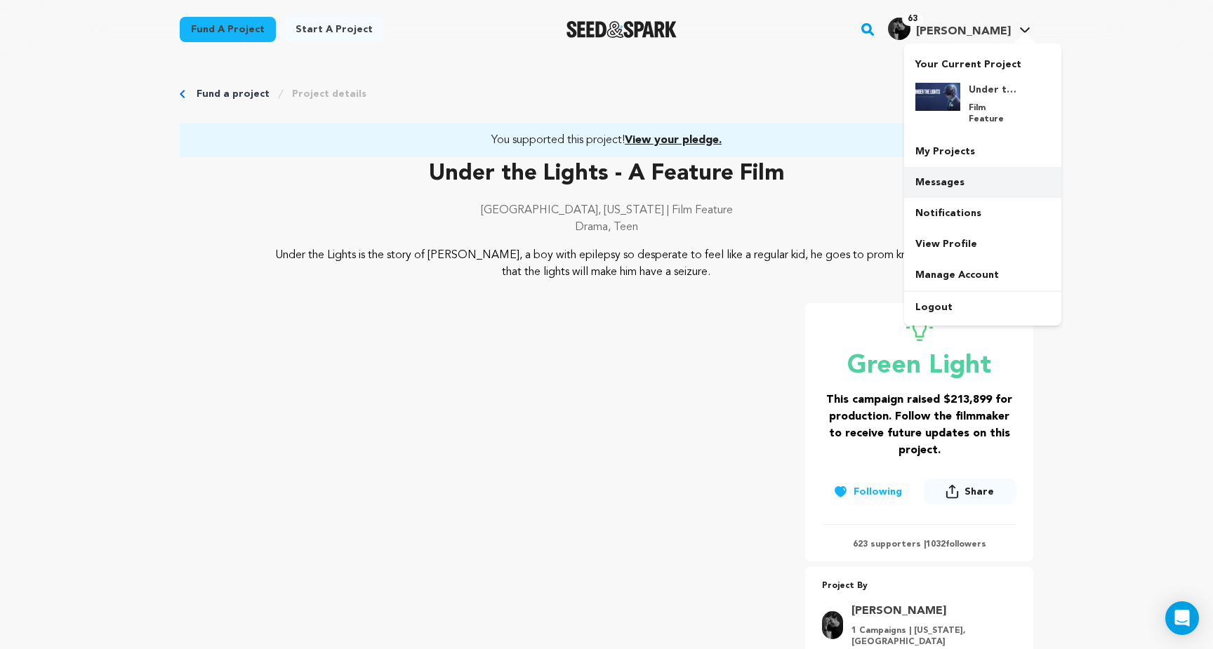
click at [932, 167] on link "Messages" at bounding box center [982, 182] width 157 height 31
click at [951, 142] on link "My Projects" at bounding box center [982, 151] width 157 height 31
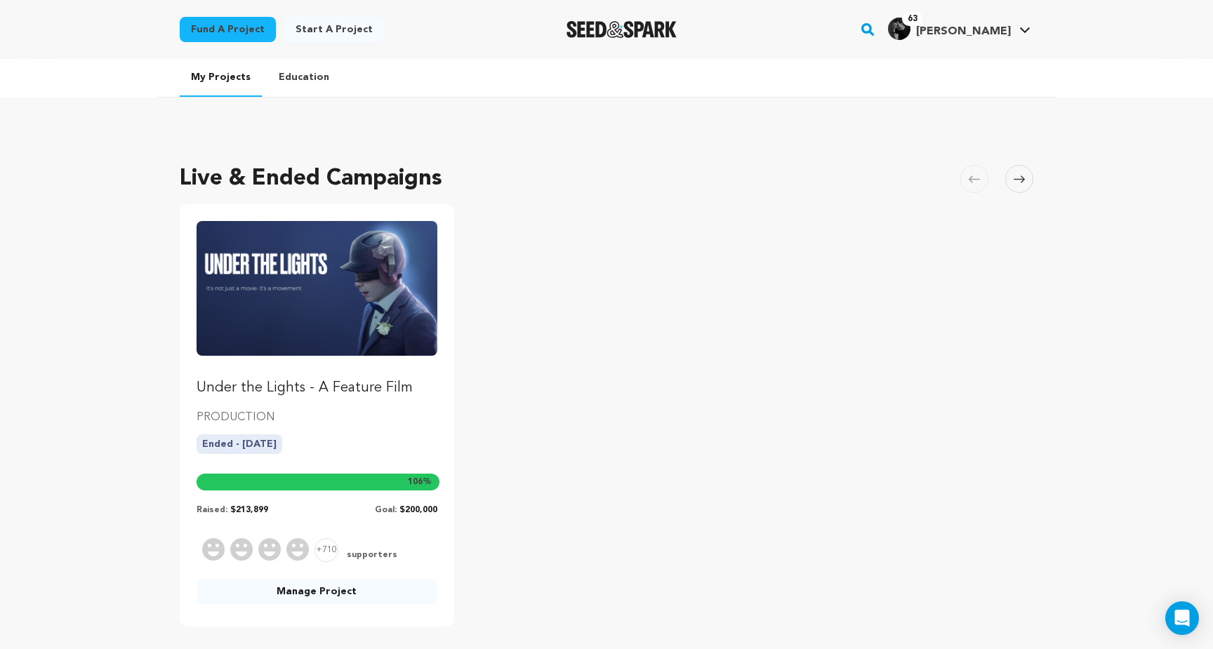
click at [331, 590] on link "Manage Project" at bounding box center [316, 591] width 241 height 25
click at [339, 589] on link "Manage Project" at bounding box center [316, 591] width 241 height 25
